Goal: Complete application form

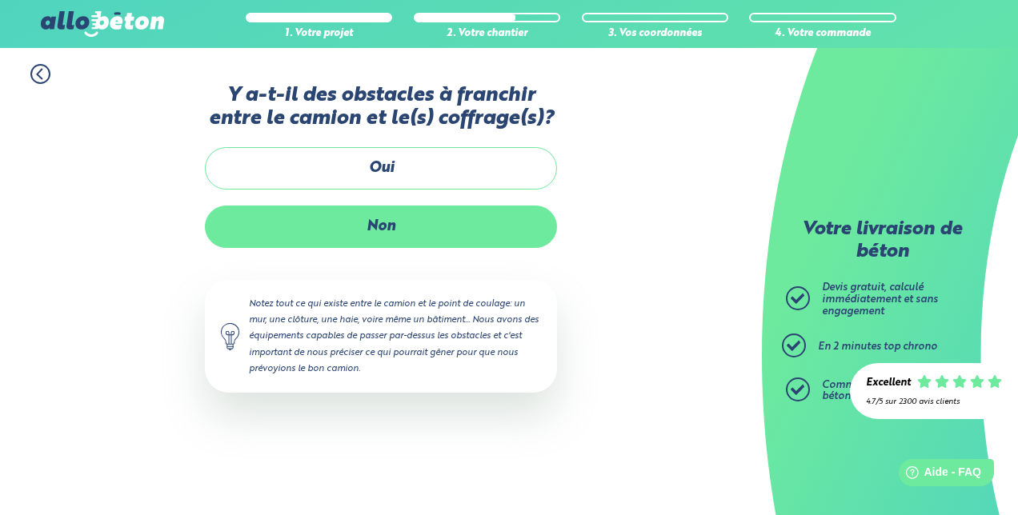
click at [346, 225] on label "Non" at bounding box center [381, 227] width 352 height 42
click at [0, 0] on input "Non" at bounding box center [0, 0] width 0 height 0
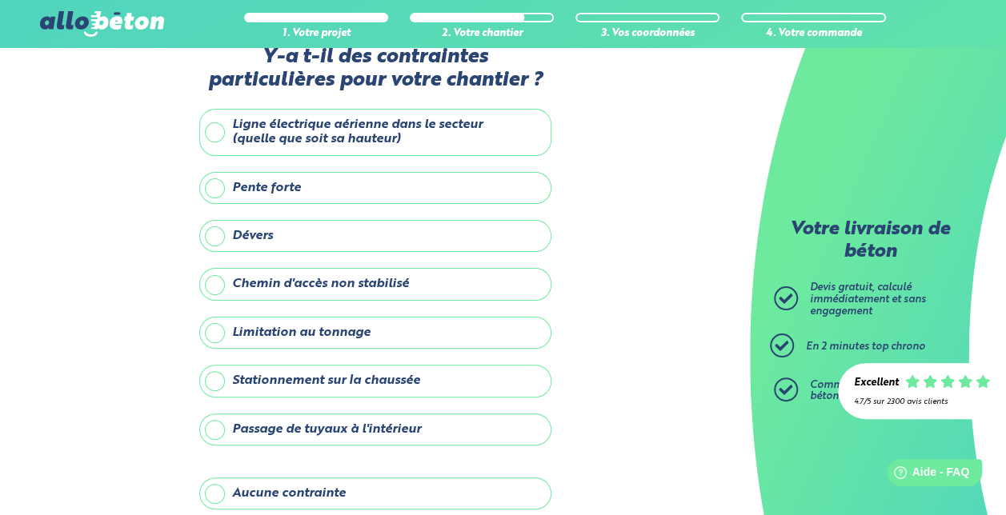
scroll to position [39, 0]
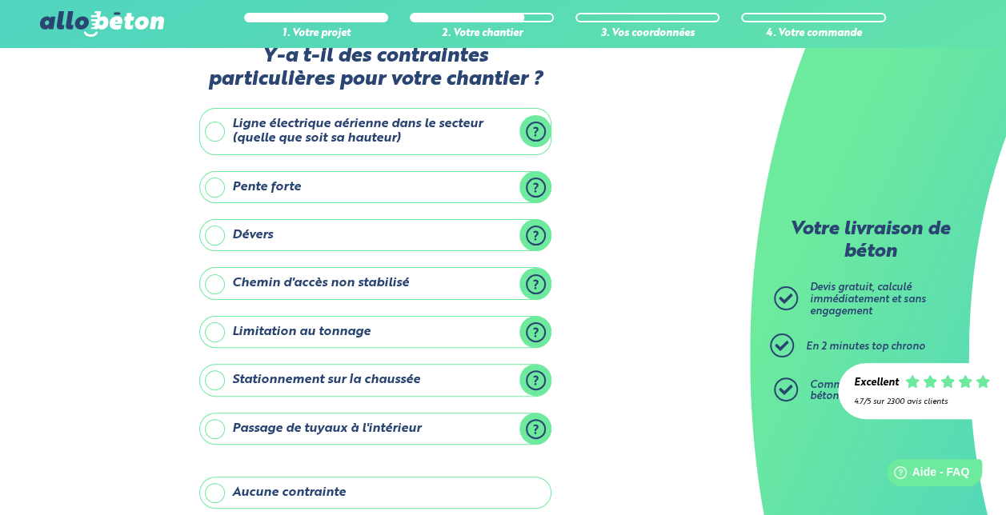
click at [214, 377] on label "Stationnement sur la chaussée" at bounding box center [375, 380] width 352 height 32
click at [0, 0] on input "Stationnement sur la chaussée" at bounding box center [0, 0] width 0 height 0
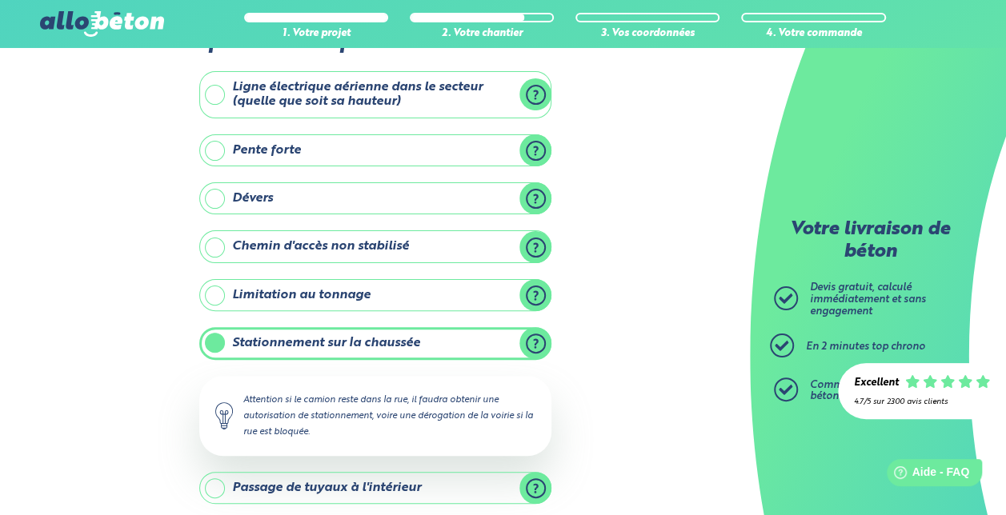
scroll to position [73, 0]
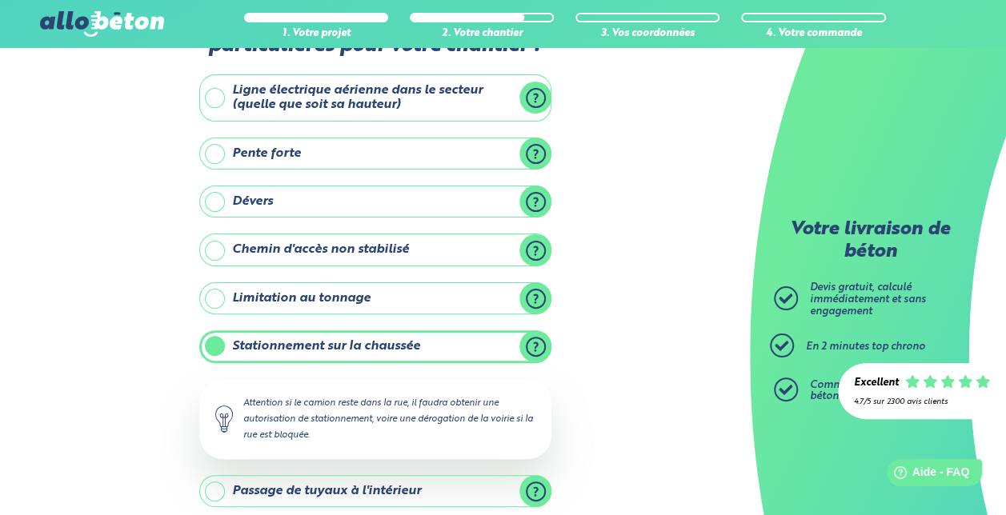
click at [213, 199] on label "Dévers" at bounding box center [375, 202] width 352 height 32
click at [0, 0] on input "Dévers" at bounding box center [0, 0] width 0 height 0
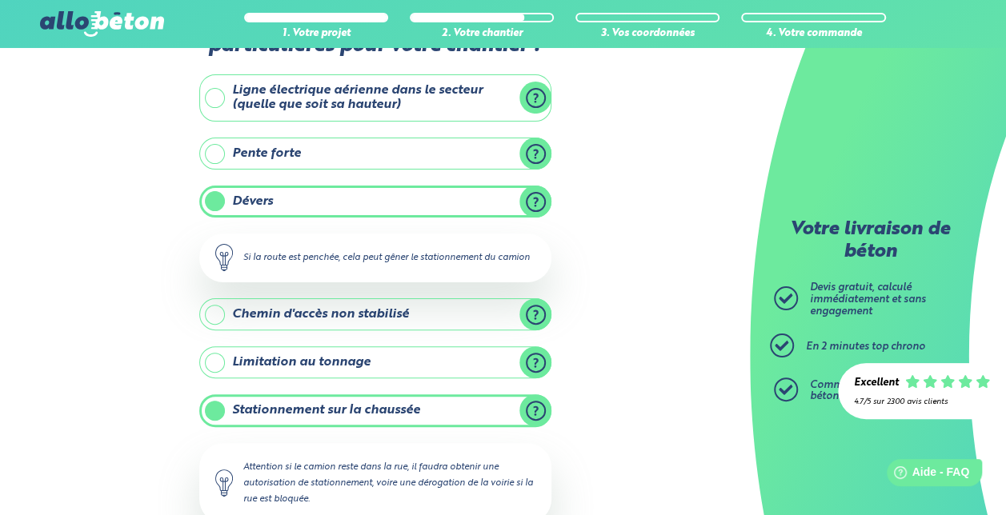
click at [213, 199] on label "Dévers" at bounding box center [375, 202] width 352 height 32
click at [0, 0] on input "Dévers" at bounding box center [0, 0] width 0 height 0
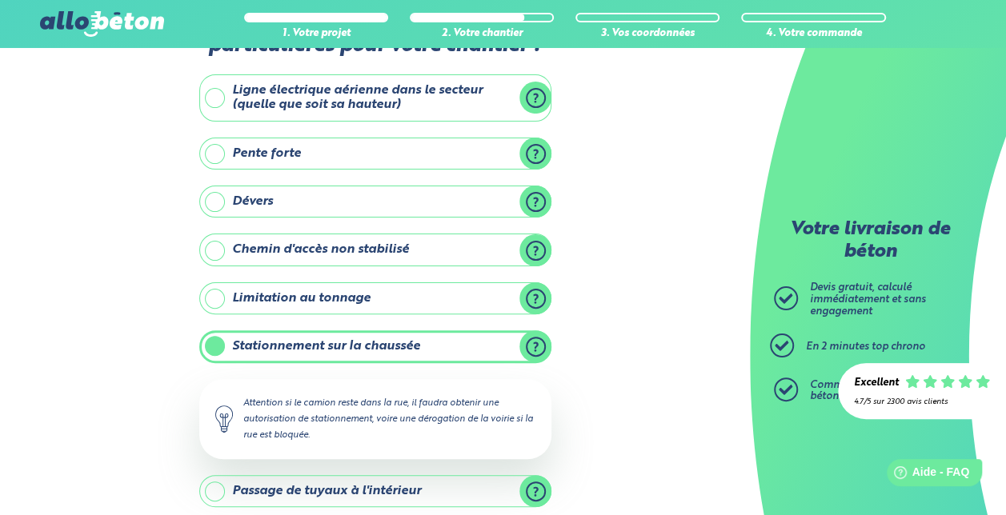
click at [226, 344] on label "Stationnement sur la chaussée" at bounding box center [375, 346] width 352 height 32
click at [0, 0] on input "Stationnement sur la chaussée" at bounding box center [0, 0] width 0 height 0
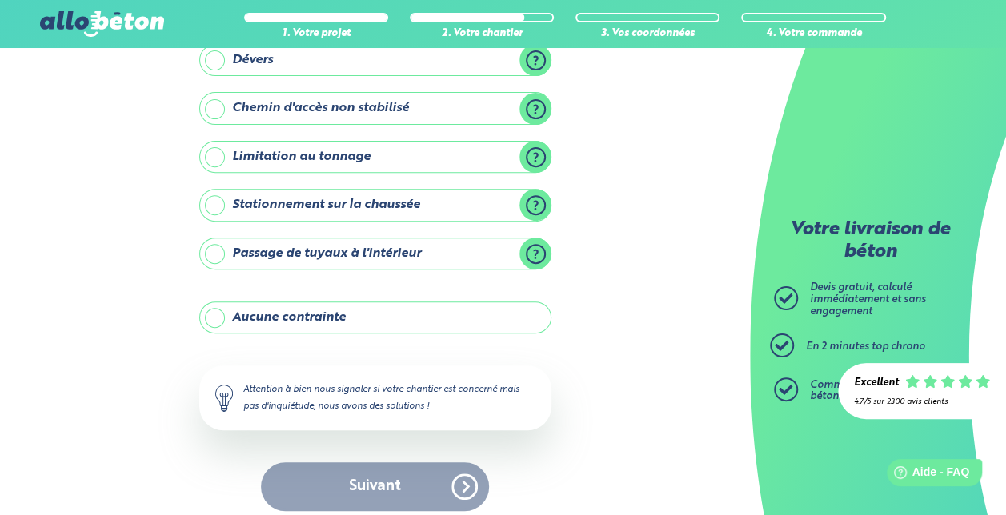
scroll to position [222, 0]
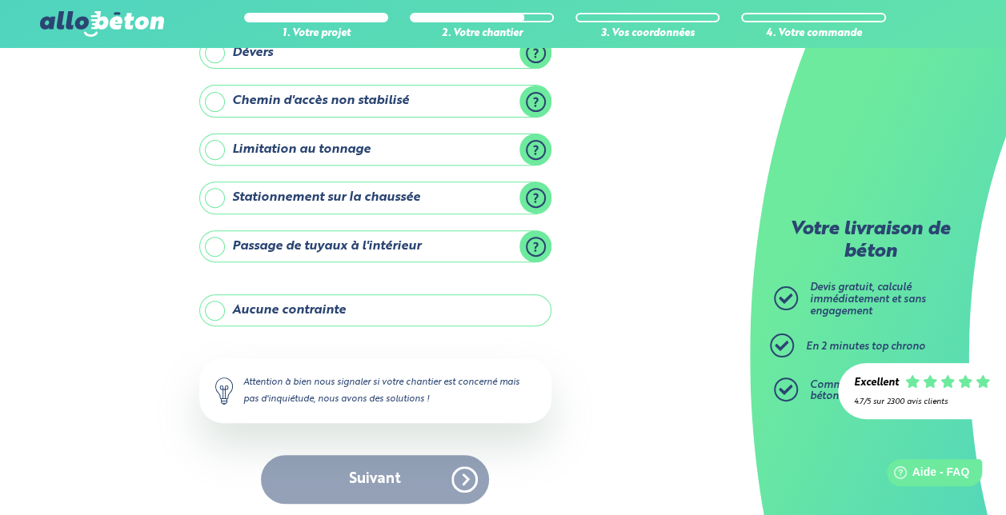
click at [216, 309] on label "Aucune contrainte" at bounding box center [375, 310] width 352 height 32
click at [0, 0] on input "Aucune contrainte" at bounding box center [0, 0] width 0 height 0
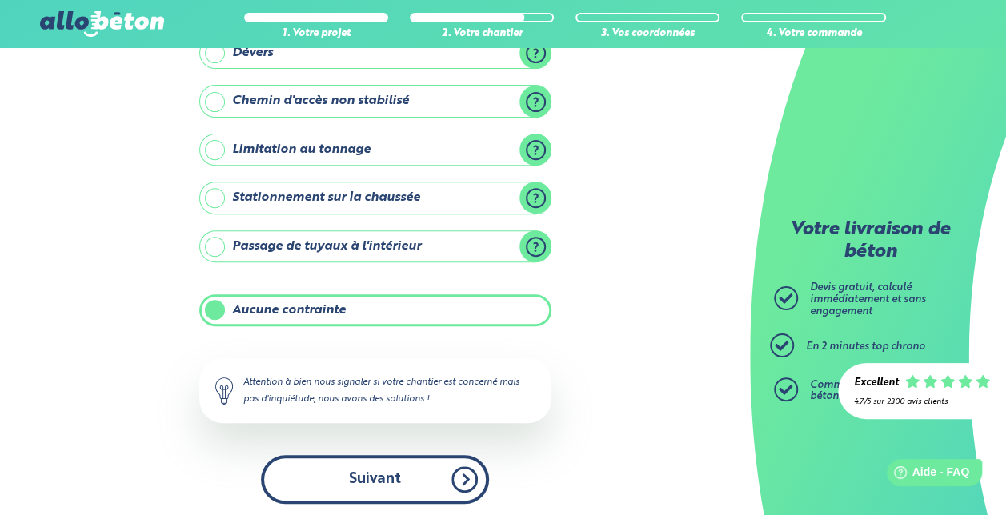
click at [374, 483] on button "Suivant" at bounding box center [375, 479] width 228 height 49
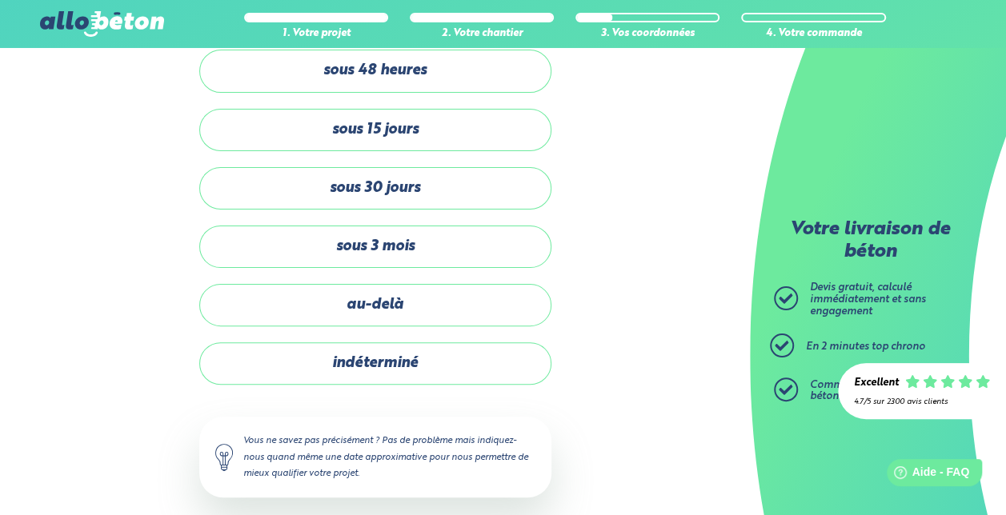
scroll to position [74, 0]
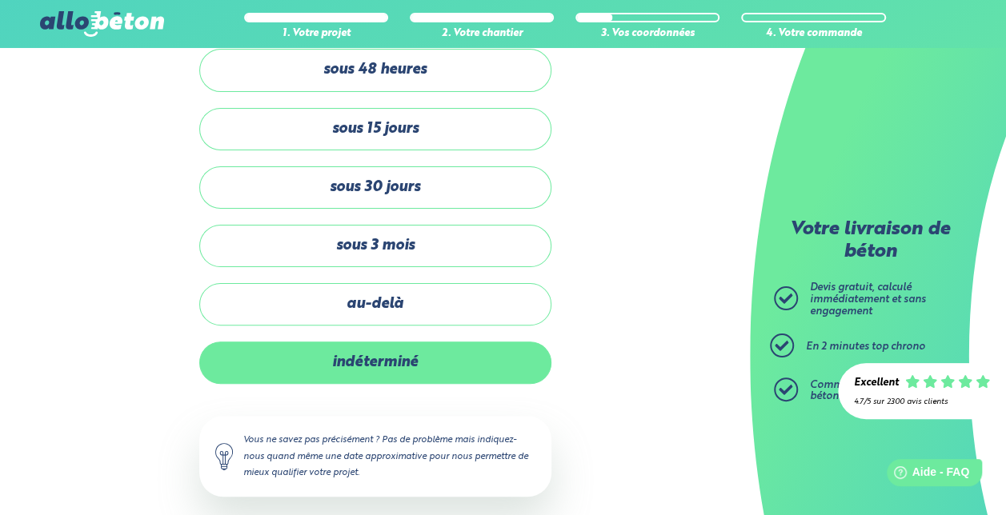
click at [408, 359] on label "indéterminé" at bounding box center [375, 363] width 352 height 42
click at [0, 0] on input "indéterminé" at bounding box center [0, 0] width 0 height 0
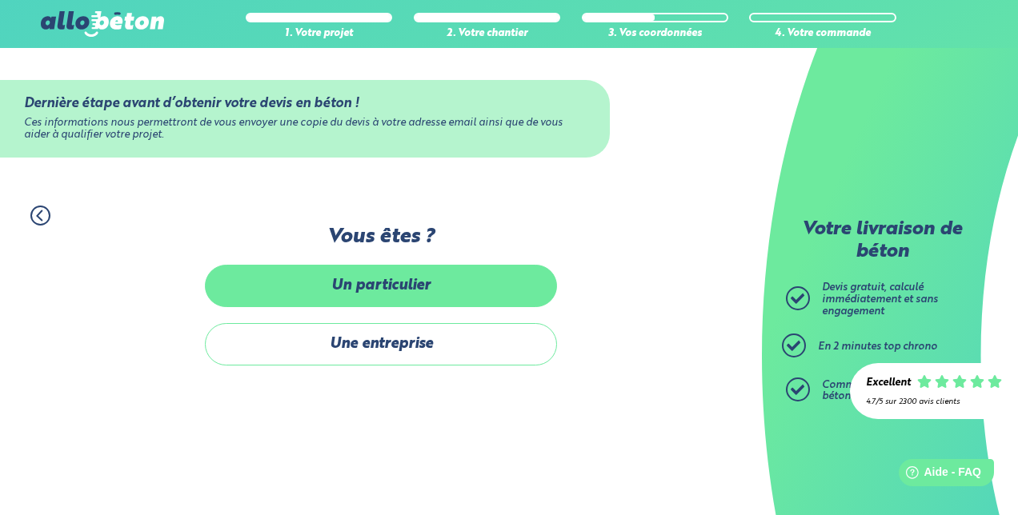
click at [362, 276] on label "Un particulier" at bounding box center [381, 286] width 352 height 42
click at [0, 0] on input "Un particulier" at bounding box center [0, 0] width 0 height 0
